Goal: Navigation & Orientation: Find specific page/section

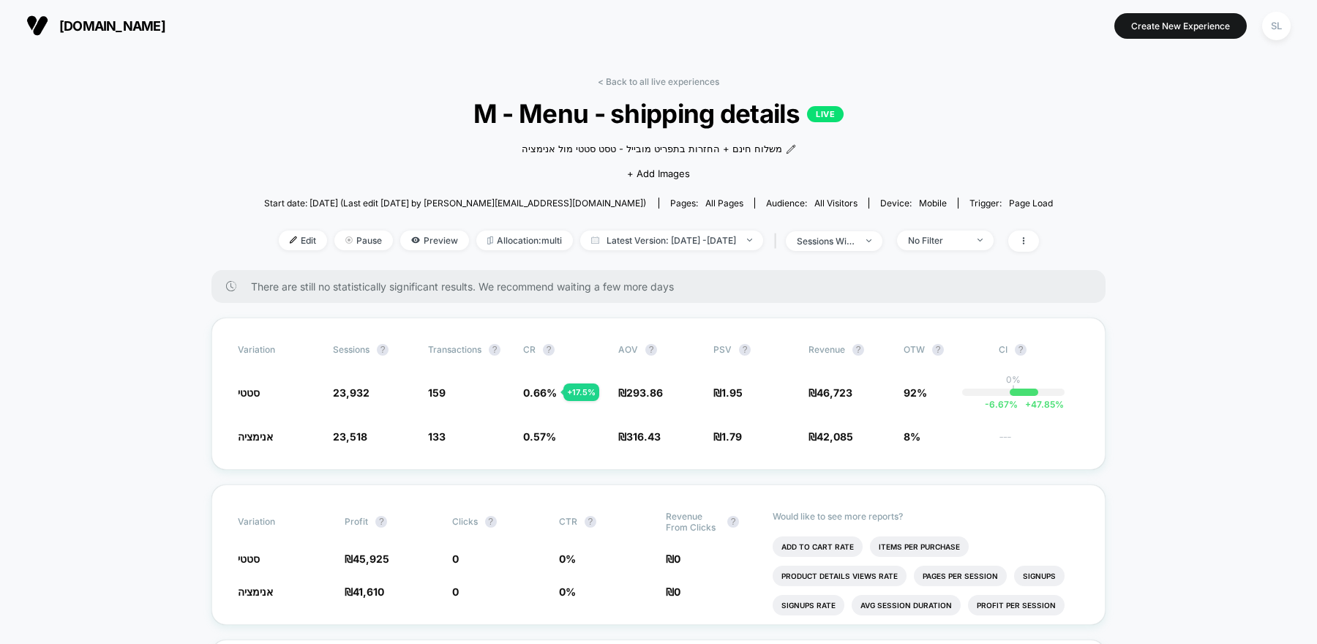
click at [96, 29] on span "[DOMAIN_NAME]" at bounding box center [112, 25] width 106 height 15
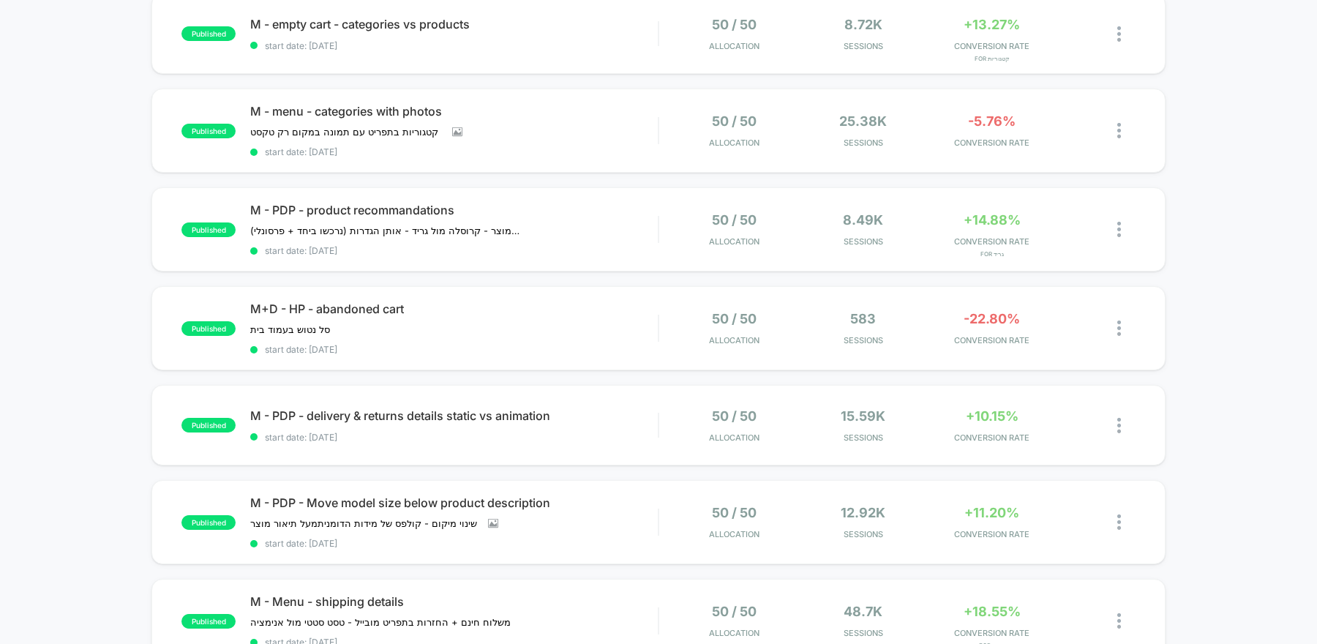
scroll to position [647, 0]
click at [642, 129] on div "M - menu - categories with photos קטגוריות בתפריט עם תמונה במקום רק טקסט ﻿ Clic…" at bounding box center [453, 131] width 407 height 53
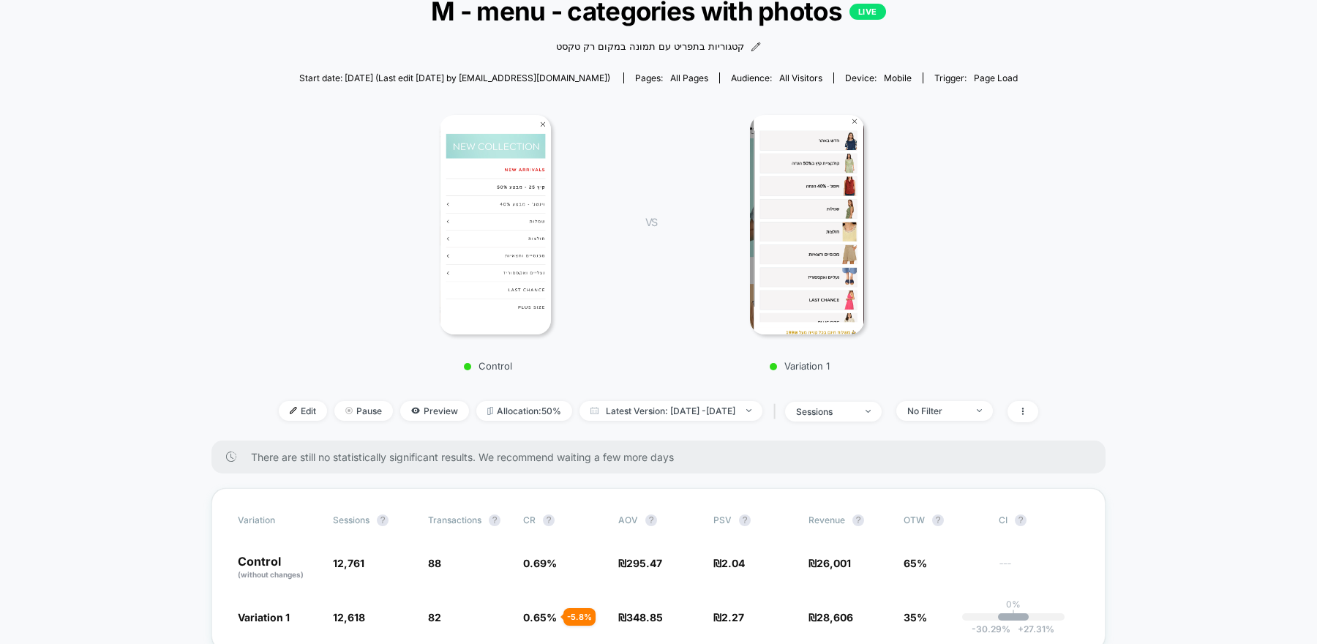
scroll to position [381, 0]
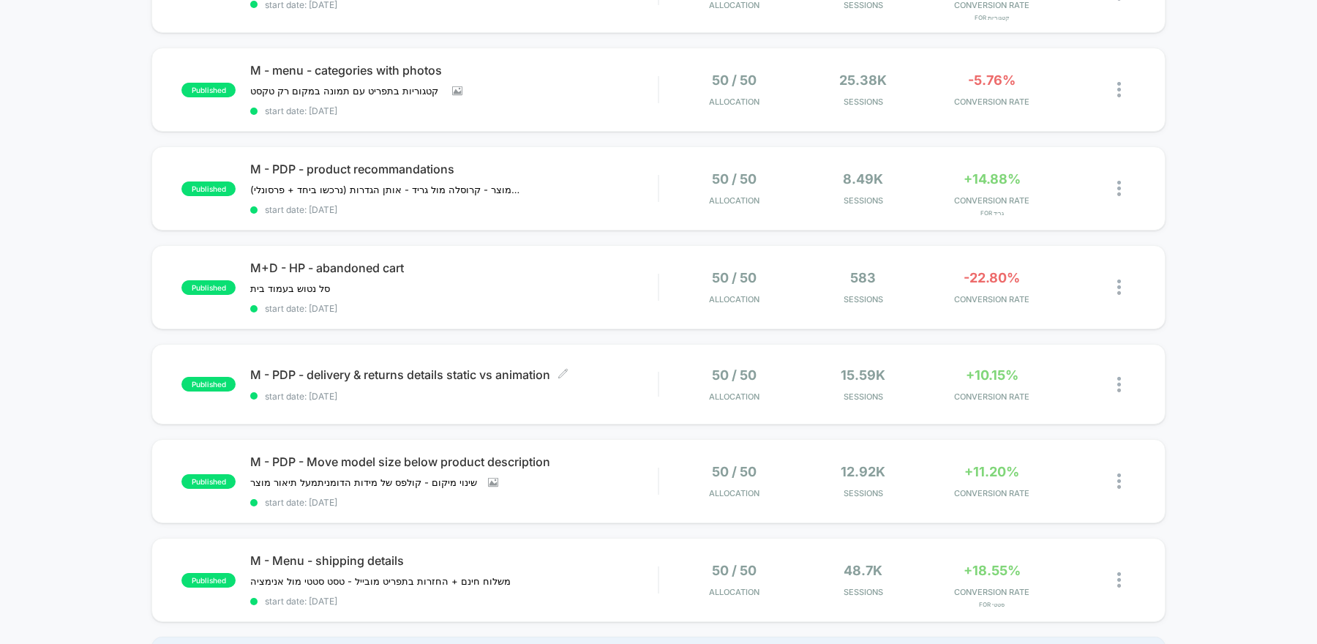
scroll to position [691, 0]
click at [489, 286] on div "M+D - HP - abandoned cart סל נטוש בעמוד בית ﻿ Click to edit experience details …" at bounding box center [453, 285] width 407 height 53
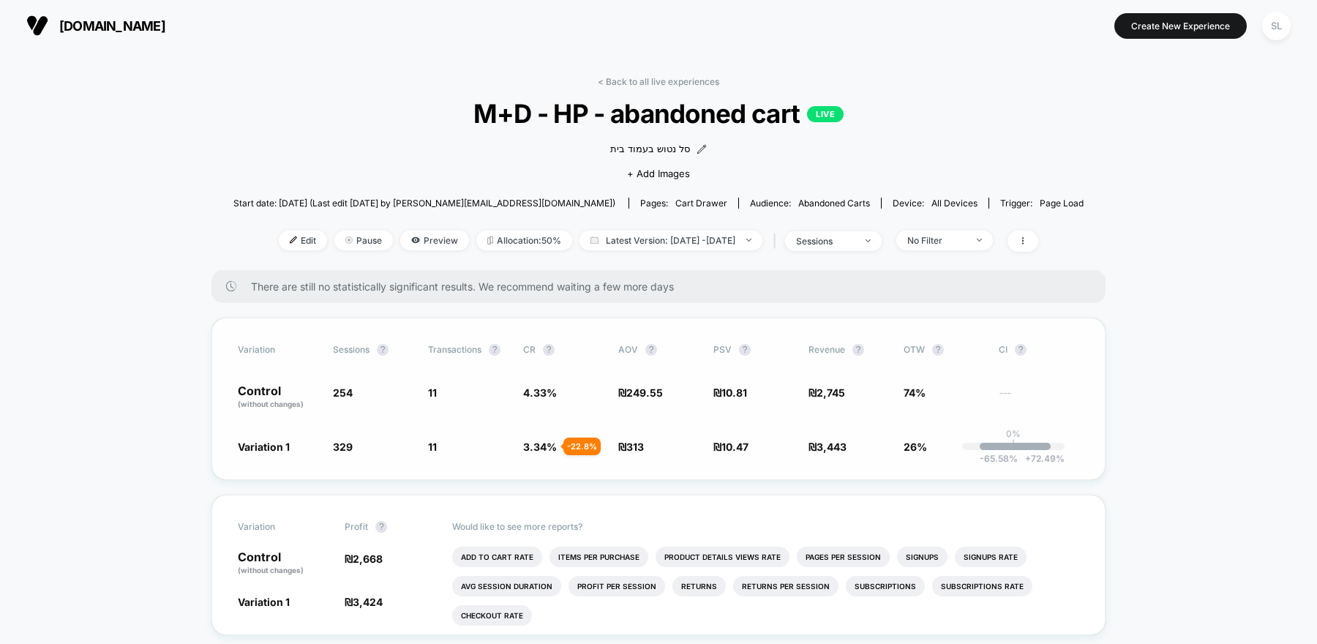
scroll to position [72, 0]
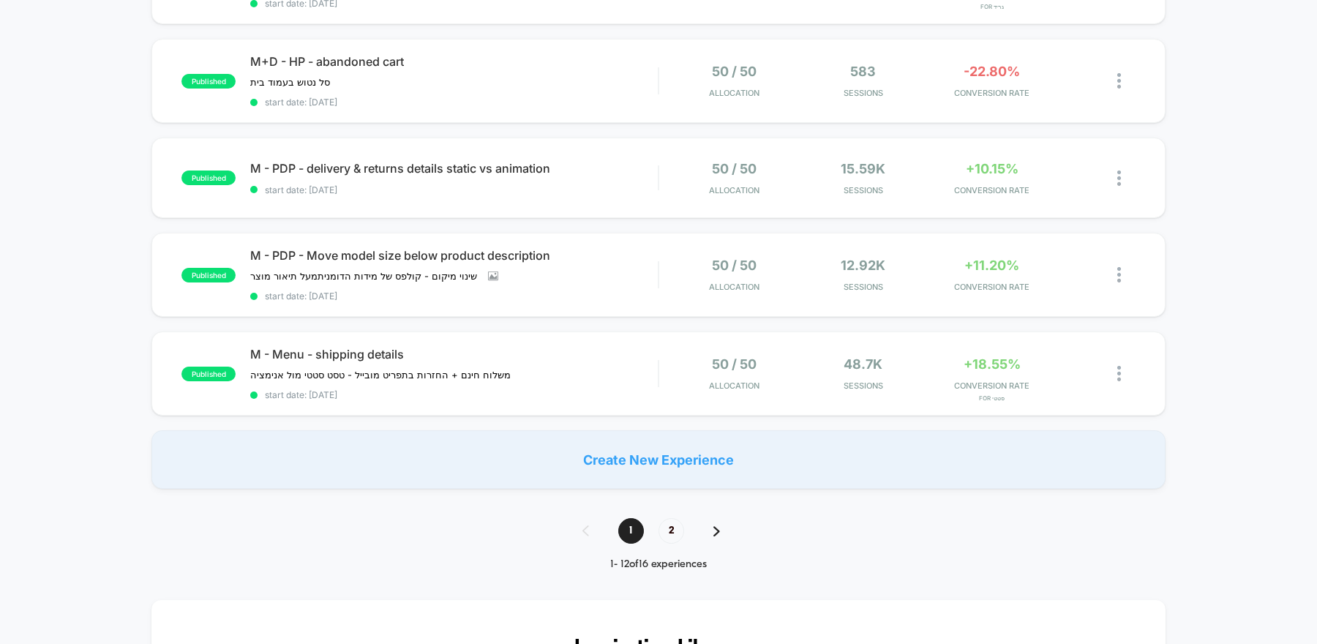
scroll to position [902, 0]
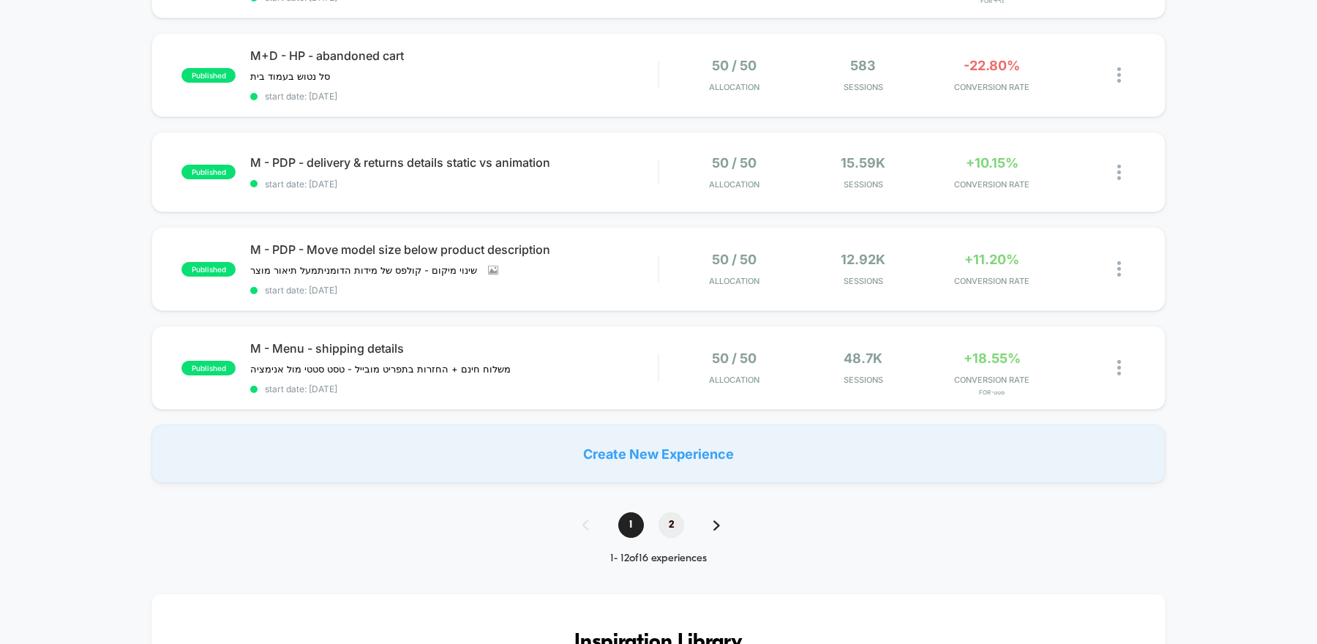
click at [669, 512] on span "2" at bounding box center [671, 525] width 26 height 26
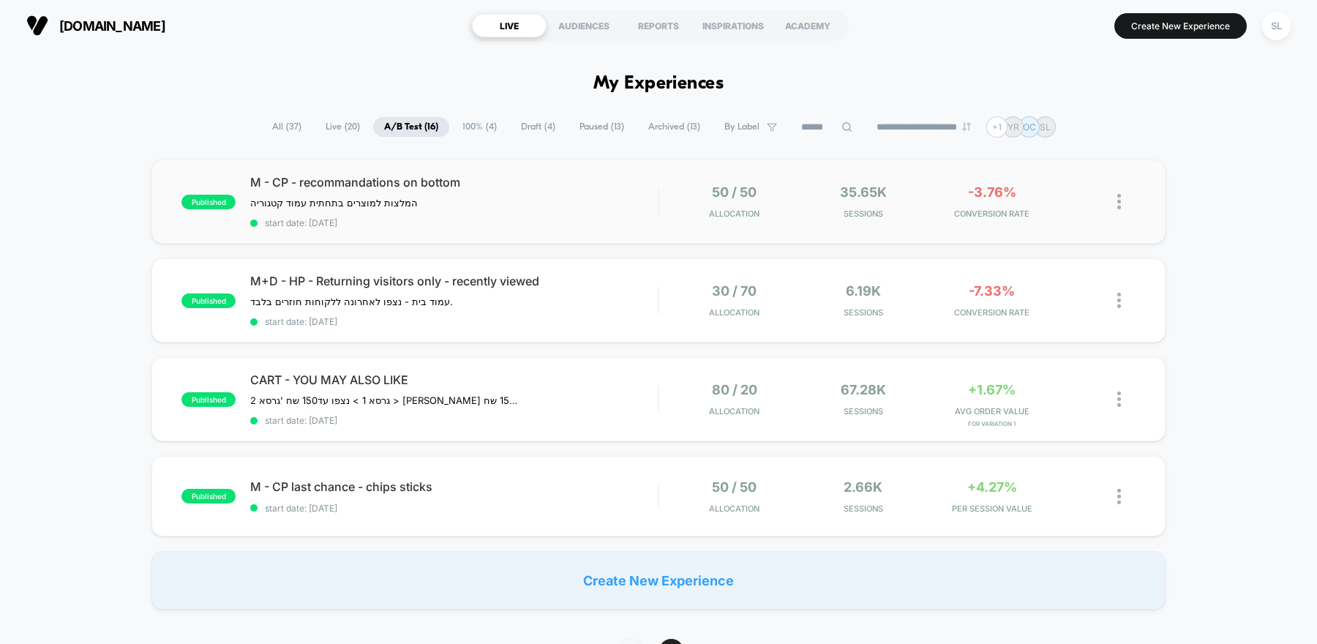
click at [621, 173] on div "published M - CP - recommandations on bottom המלצות למוצרים בתחתית עמוד קטגוריה…" at bounding box center [658, 201] width 1014 height 84
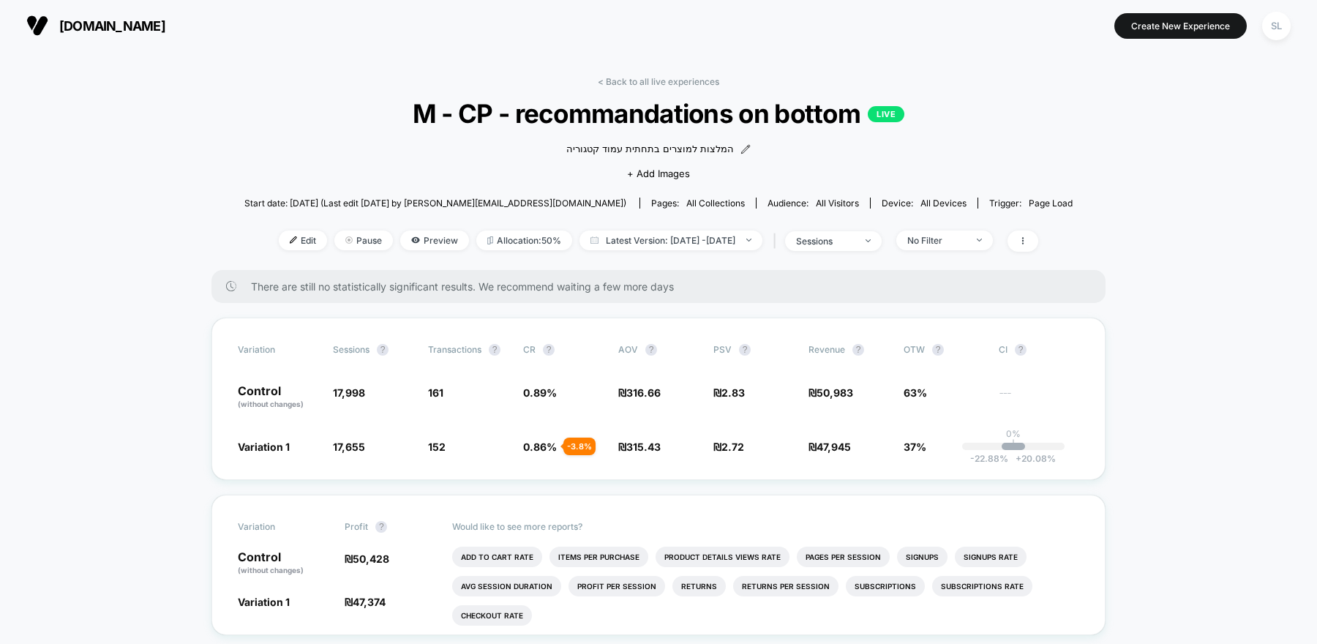
click at [88, 31] on span "[DOMAIN_NAME]" at bounding box center [112, 25] width 106 height 15
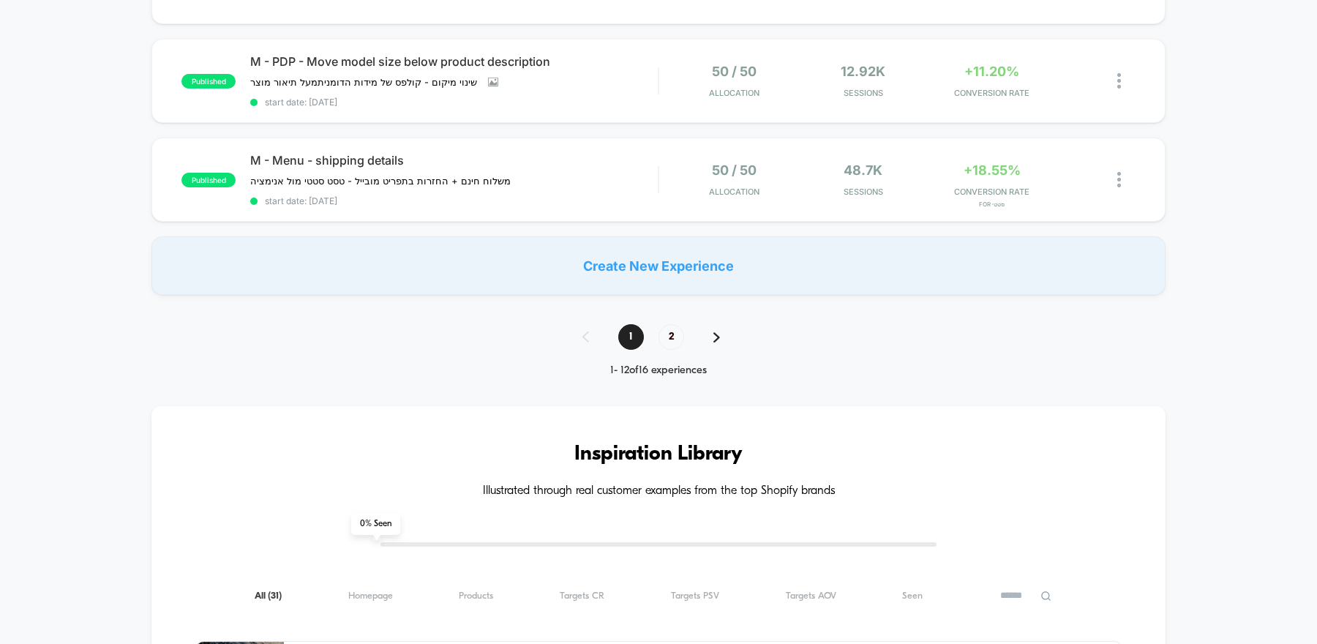
scroll to position [1120, 0]
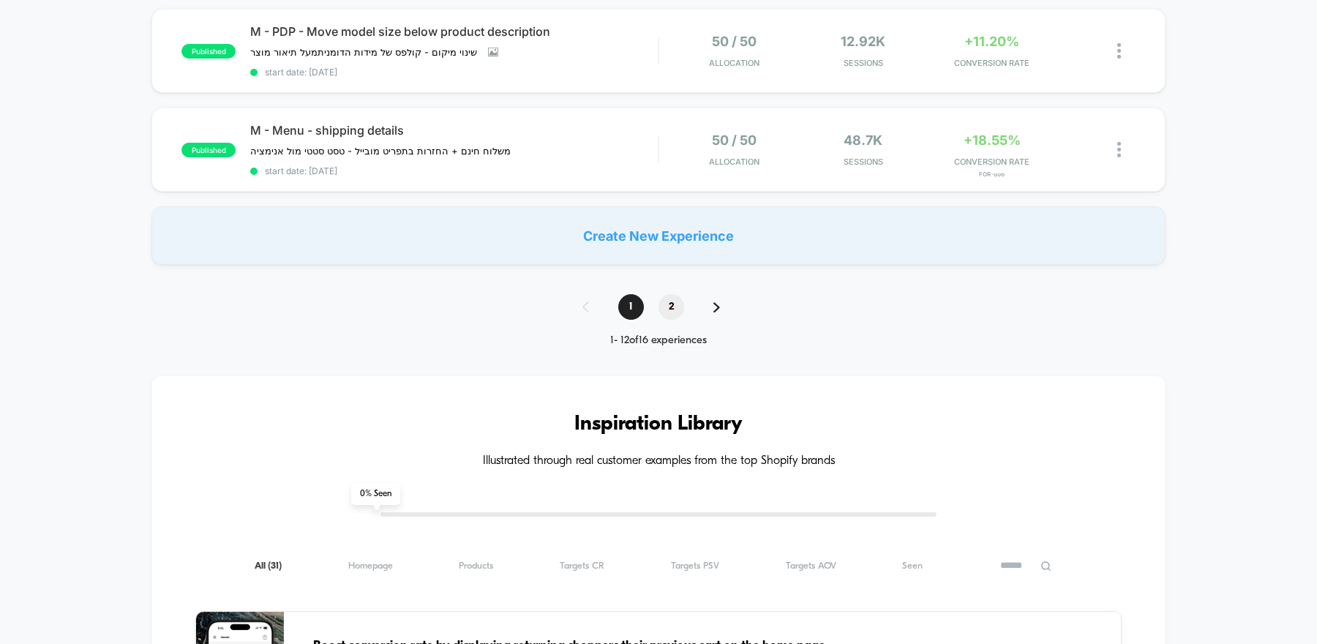
click at [665, 298] on span "2" at bounding box center [671, 307] width 26 height 26
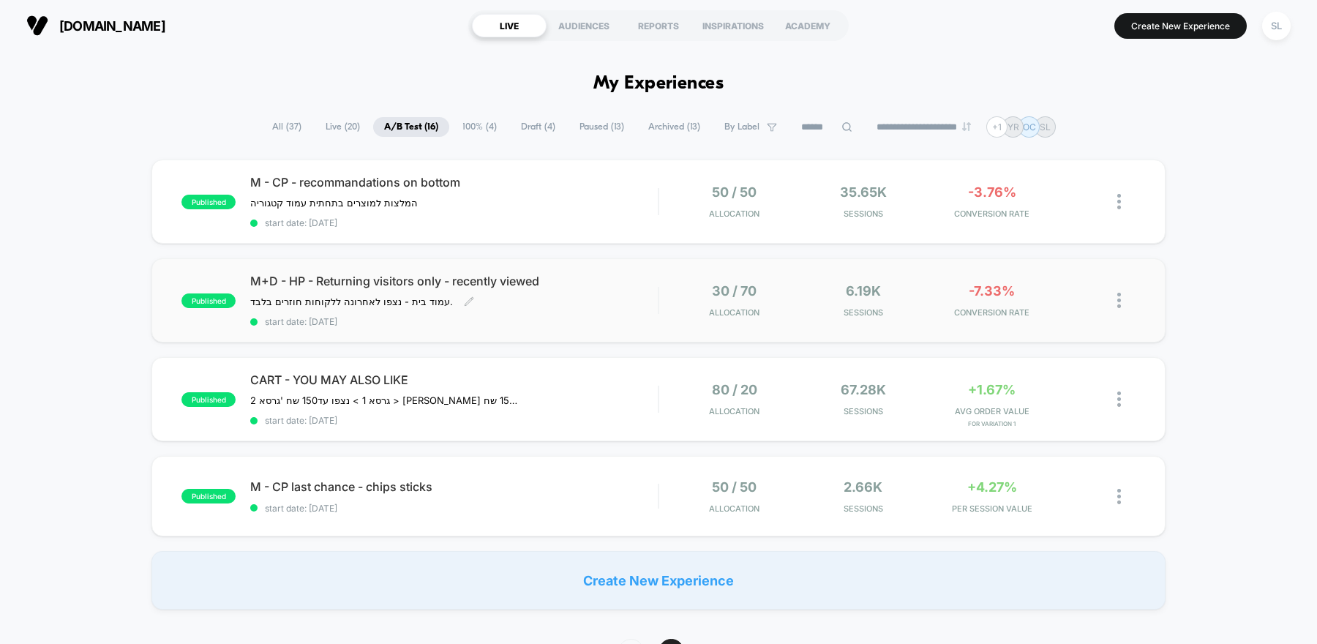
click at [622, 291] on div "M+D - HP - Returning visitors only - recently viewed עמוד בית - נצפו לאחרונה לל…" at bounding box center [453, 300] width 407 height 53
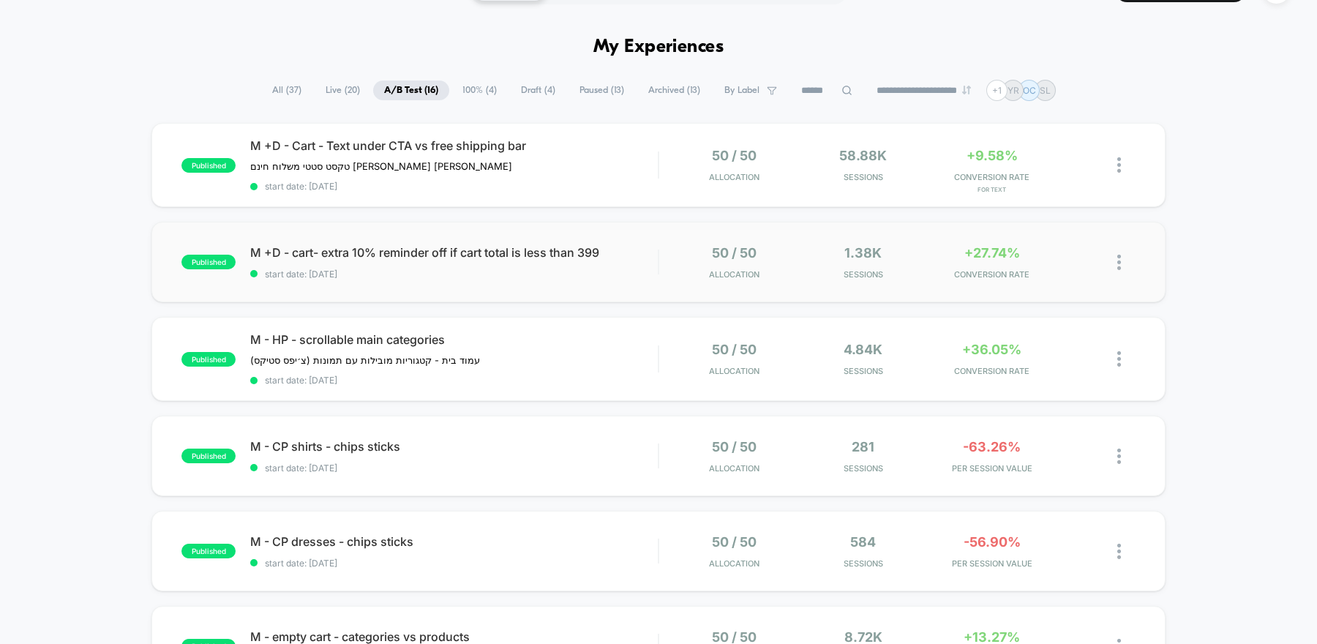
scroll to position [49, 0]
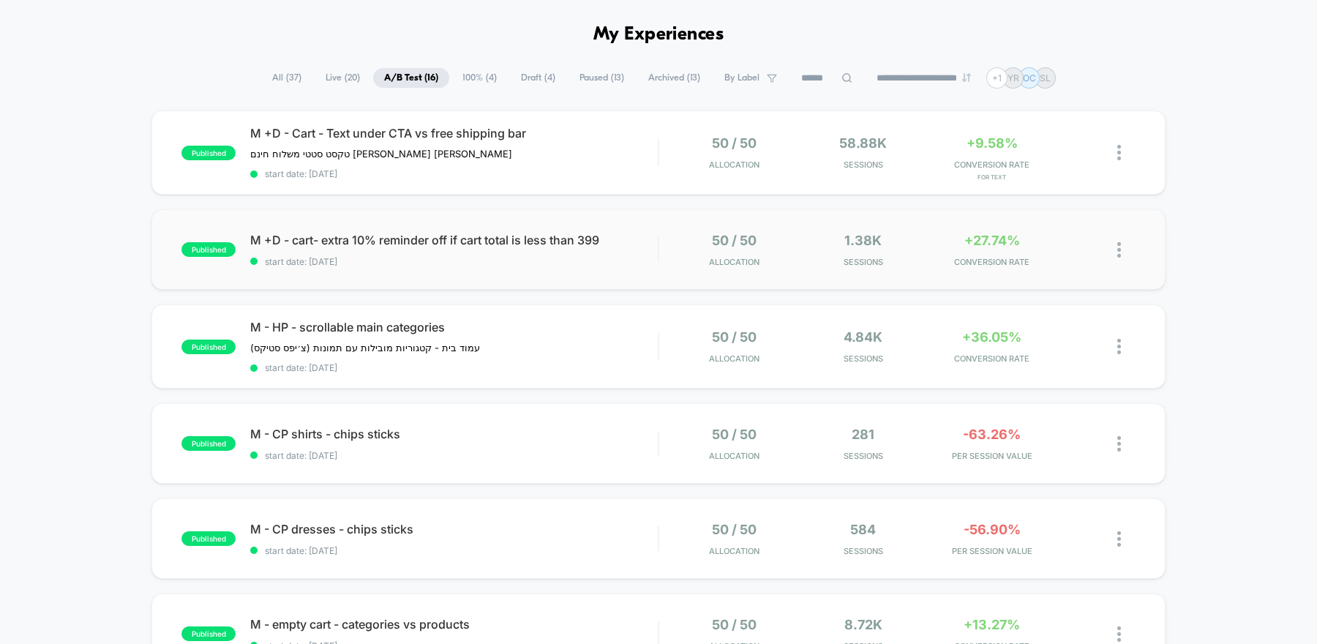
click at [560, 279] on div "published M +D - cart- extra 10% reminder off if cart total is less than 399 st…" at bounding box center [658, 249] width 1014 height 80
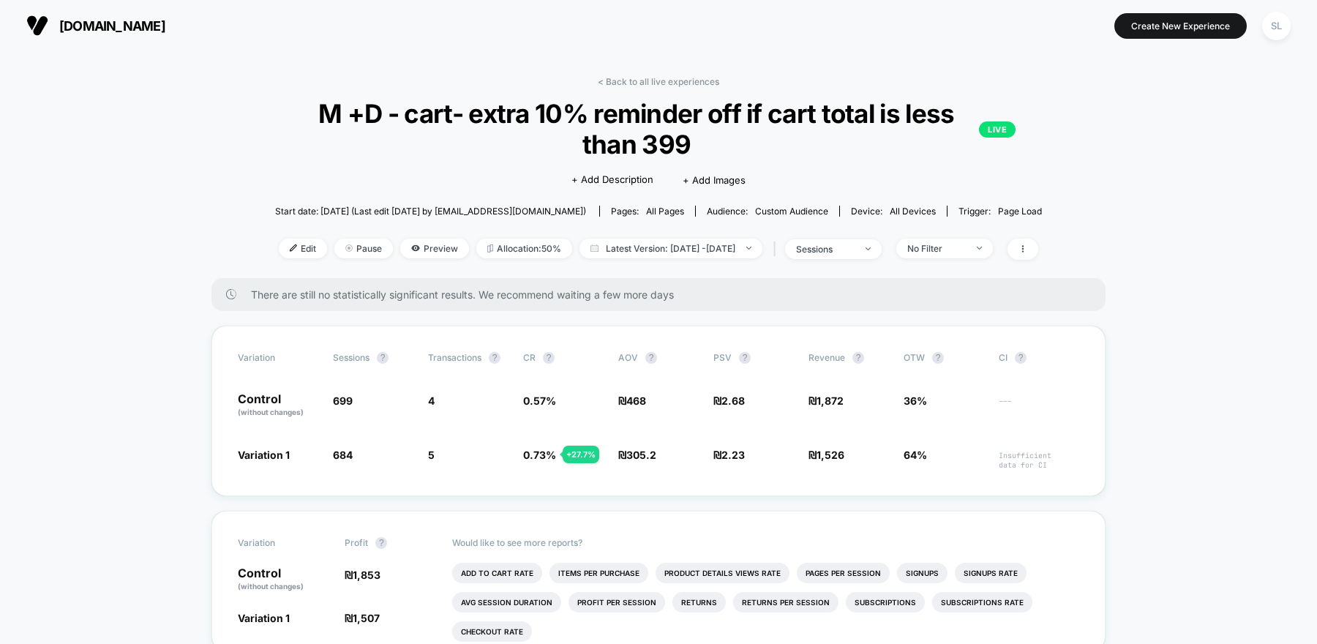
click at [55, 29] on button "[DOMAIN_NAME]" at bounding box center [96, 25] width 148 height 23
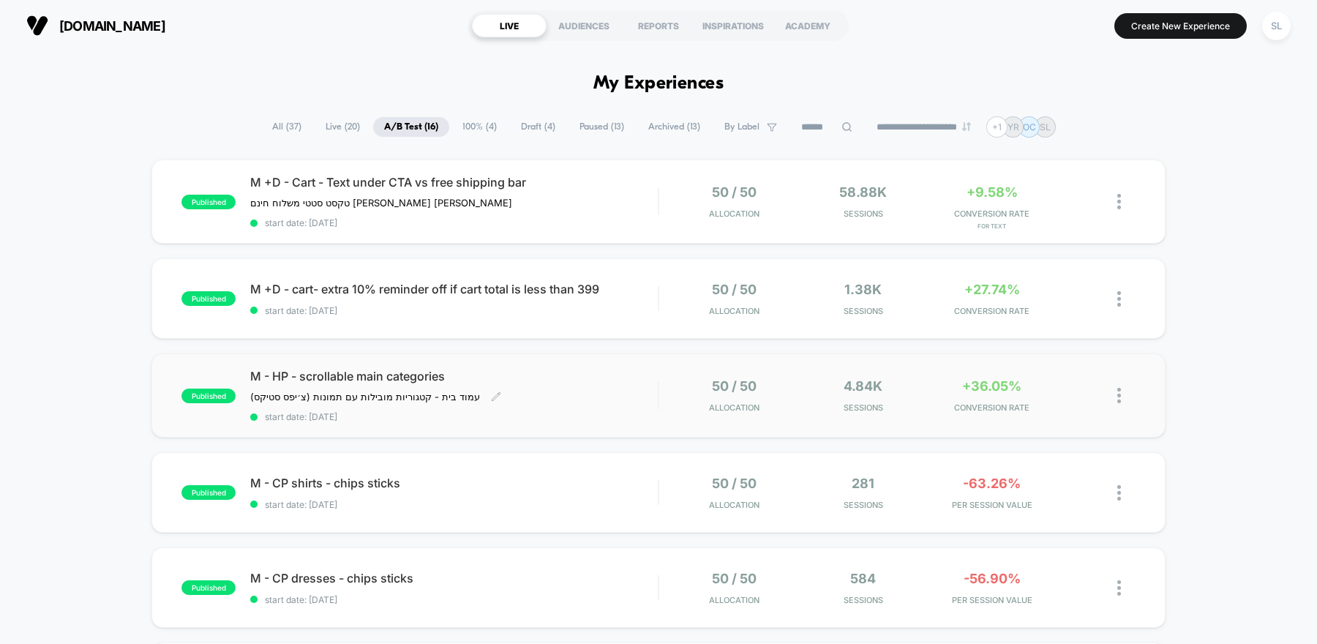
click at [577, 404] on div "M - HP - scrollable main categories עמוד בית - קטגוריות מובילות עם תמונות (צ׳יפ…" at bounding box center [453, 395] width 407 height 53
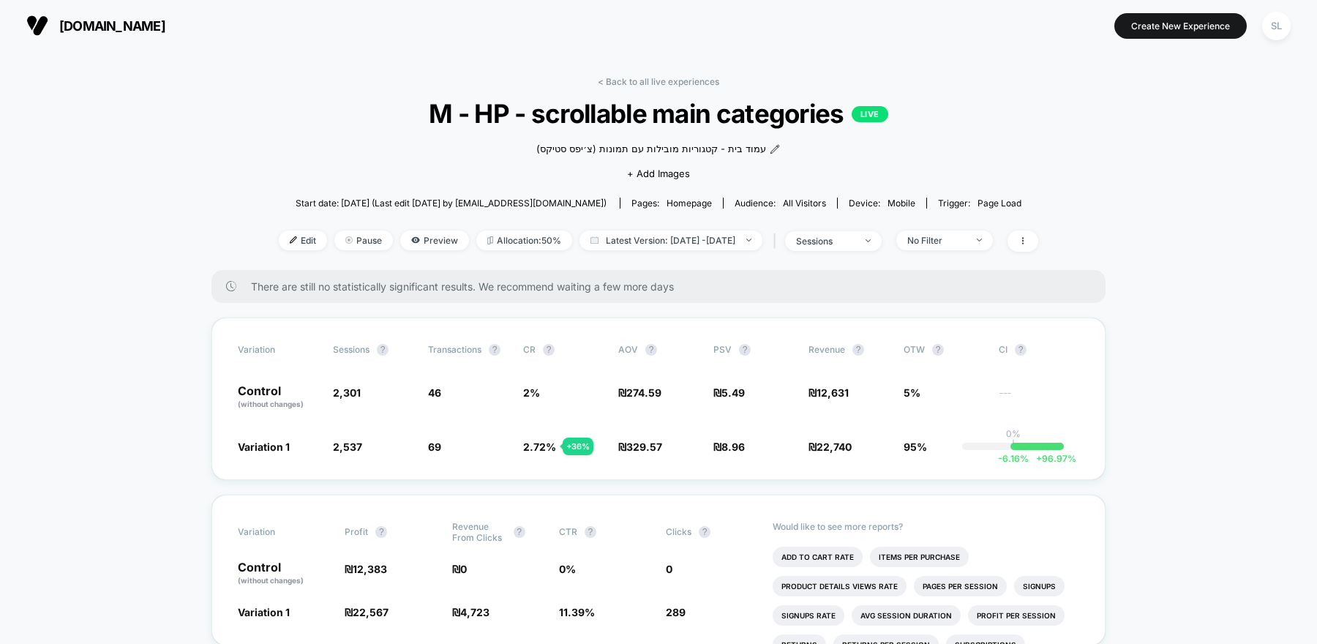
click at [62, 29] on span "[DOMAIN_NAME]" at bounding box center [112, 25] width 106 height 15
